Goal: Transaction & Acquisition: Purchase product/service

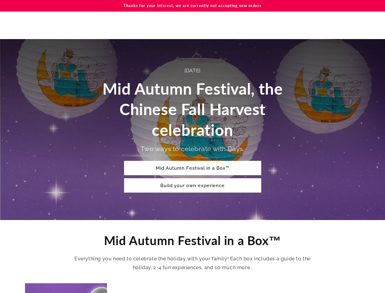
scroll to position [352, 0]
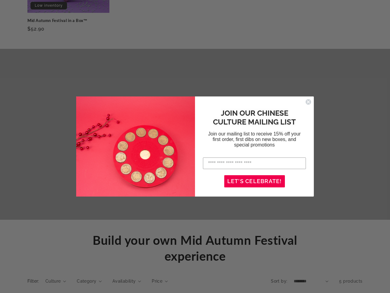
click at [195, 146] on div "JOIN OUR CHINESE CULTURE MAILING LIST Join our mailing list to receive 15% off …" at bounding box center [251, 146] width 113 height 88
click at [309, 102] on icon "Close dialog" at bounding box center [308, 102] width 2 height 2
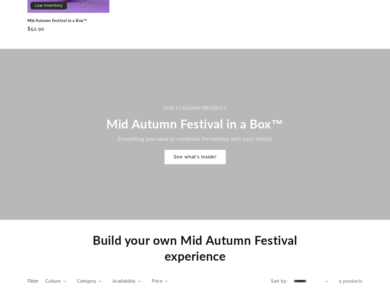
click at [255, 185] on button "LET'S CELEBRATE!" at bounding box center [254, 191] width 61 height 12
